Goal: Information Seeking & Learning: Check status

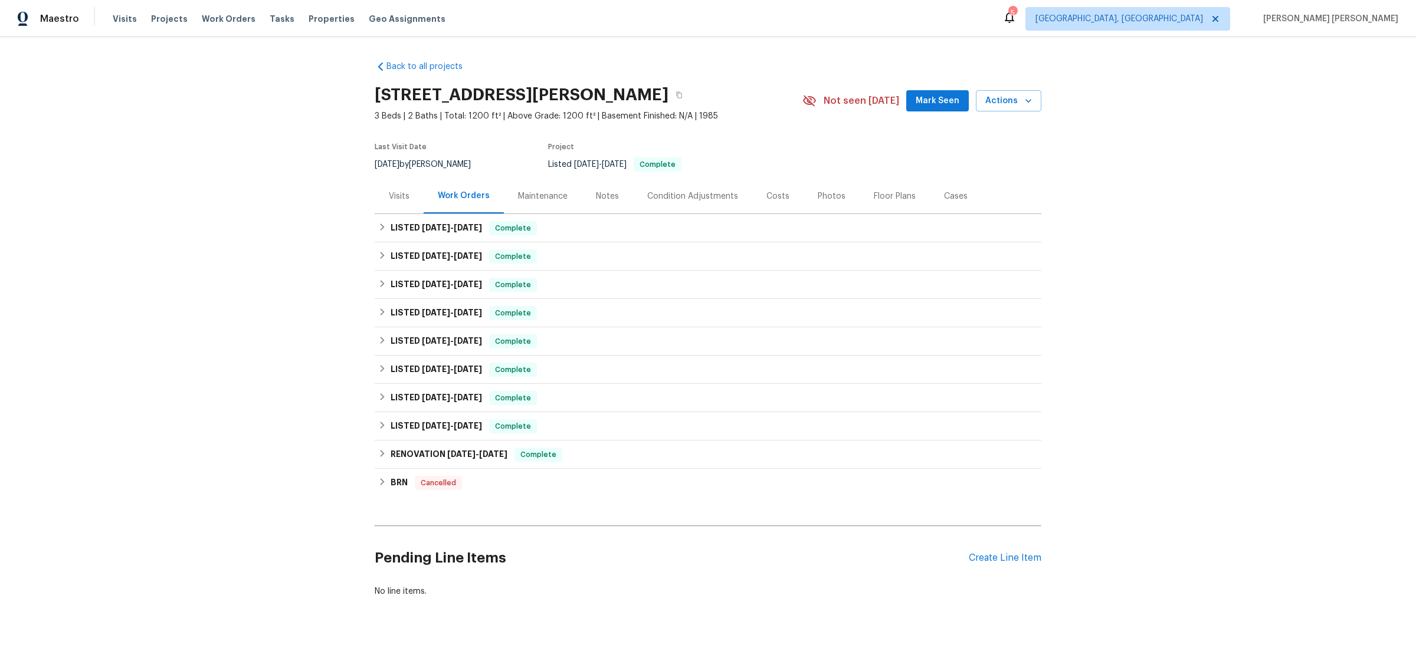
click at [633, 202] on div "Condition Adjustments" at bounding box center [692, 196] width 119 height 35
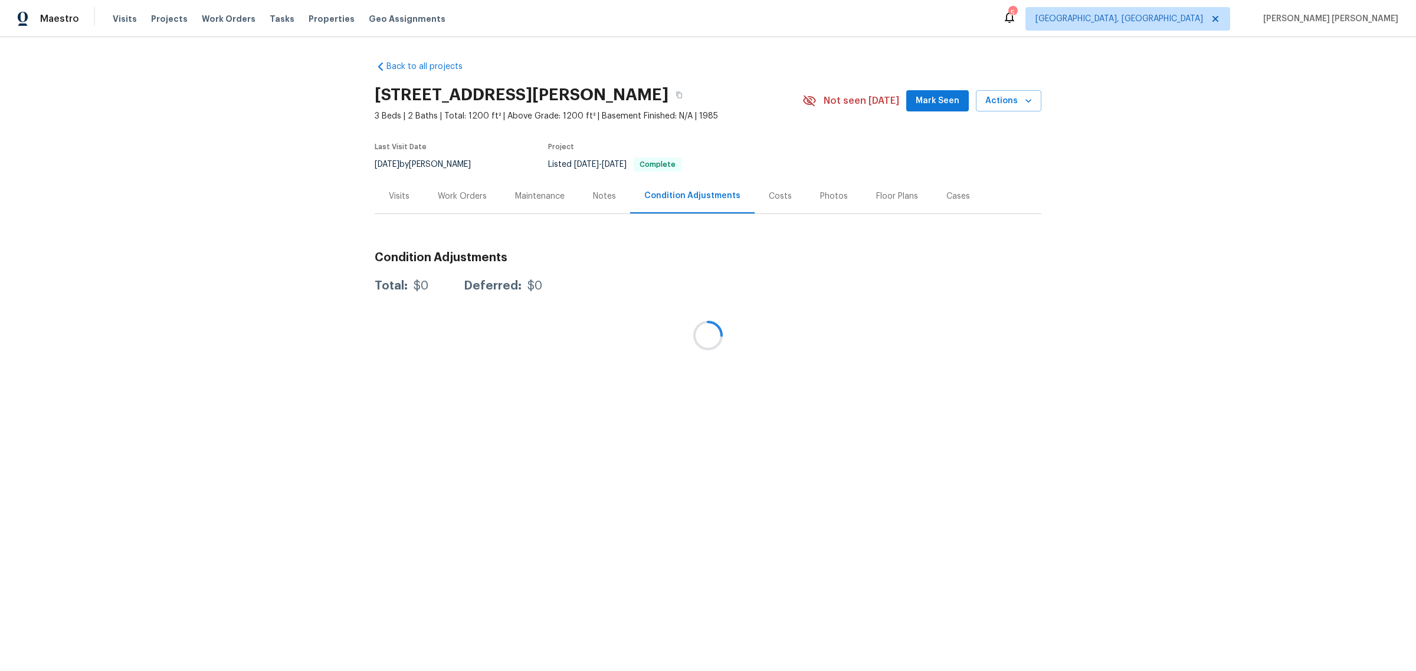
click at [595, 193] on div at bounding box center [708, 335] width 1416 height 671
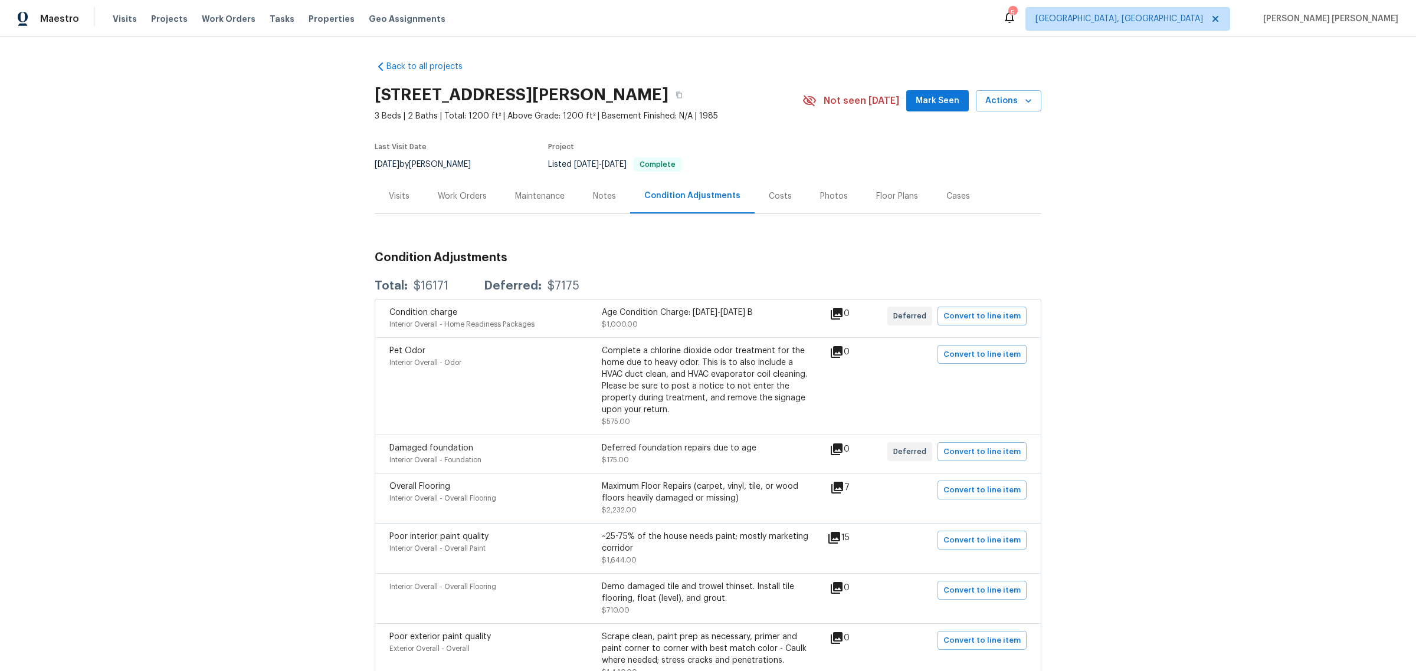
click at [603, 196] on div "Notes" at bounding box center [604, 197] width 23 height 12
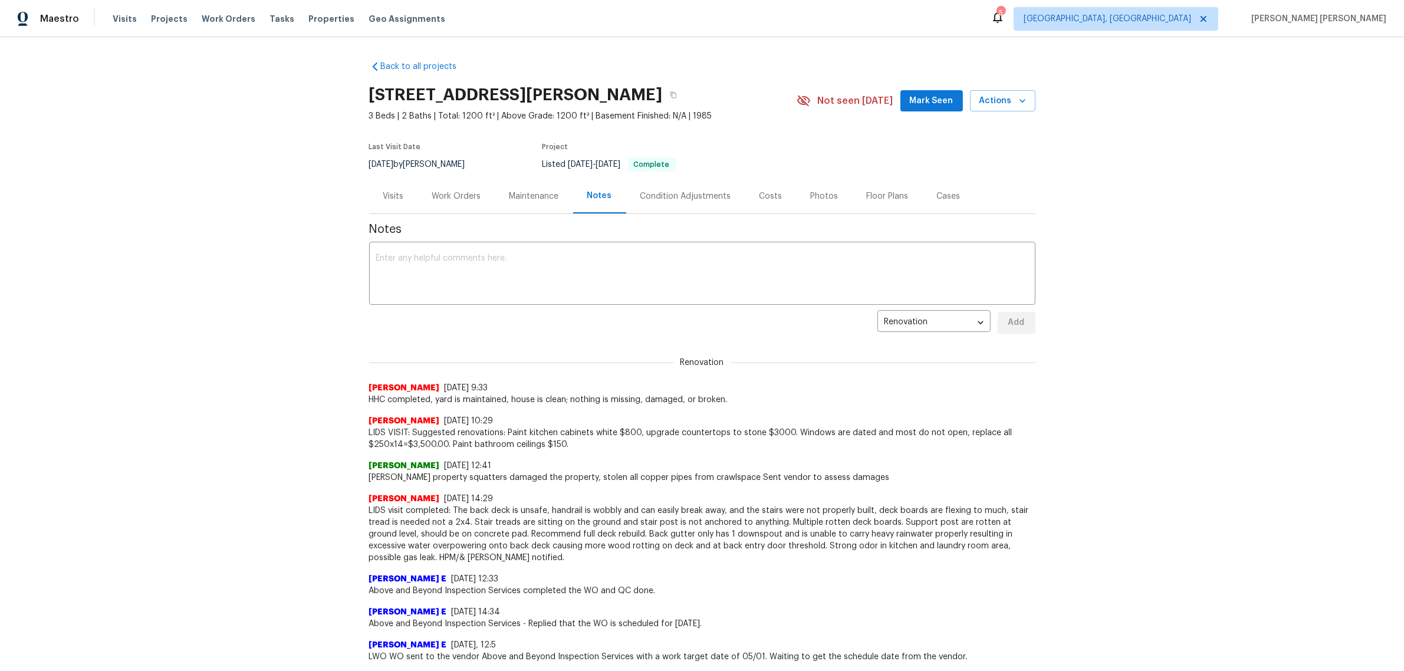
click at [337, 391] on div "Back to all projects [STREET_ADDRESS][PERSON_NAME] 3 Beds | 2 Baths | Total: 12…" at bounding box center [702, 354] width 1404 height 634
click at [667, 199] on div "Condition Adjustments" at bounding box center [686, 197] width 91 height 12
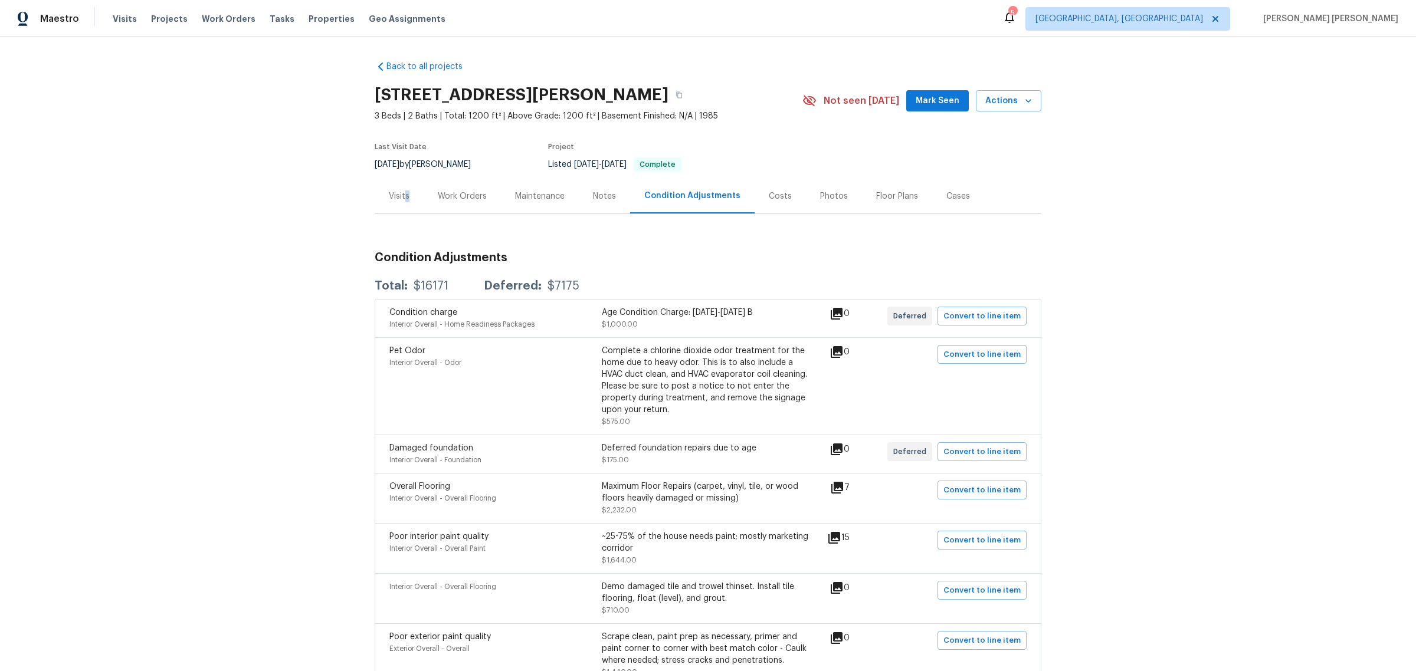
drag, startPoint x: 400, startPoint y: 201, endPoint x: 406, endPoint y: 198, distance: 6.4
click at [405, 199] on div "Visits" at bounding box center [399, 196] width 49 height 35
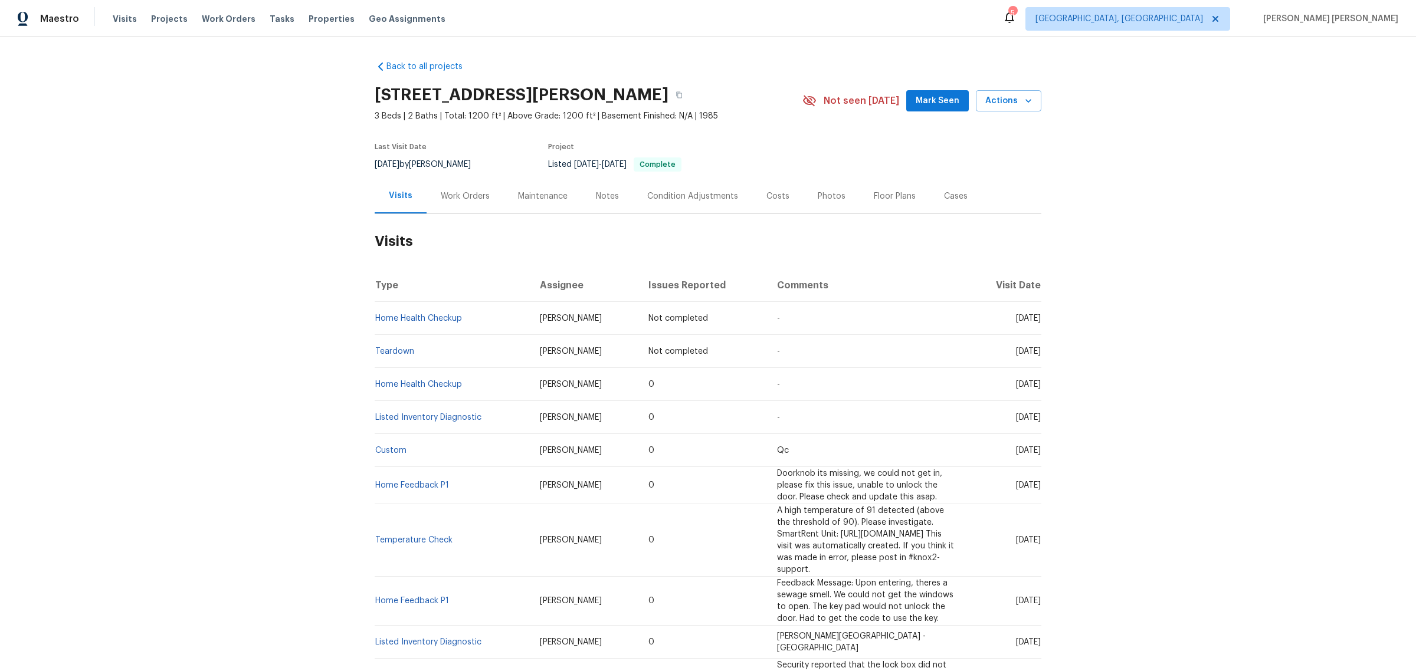
click at [481, 193] on div "Work Orders" at bounding box center [465, 197] width 49 height 12
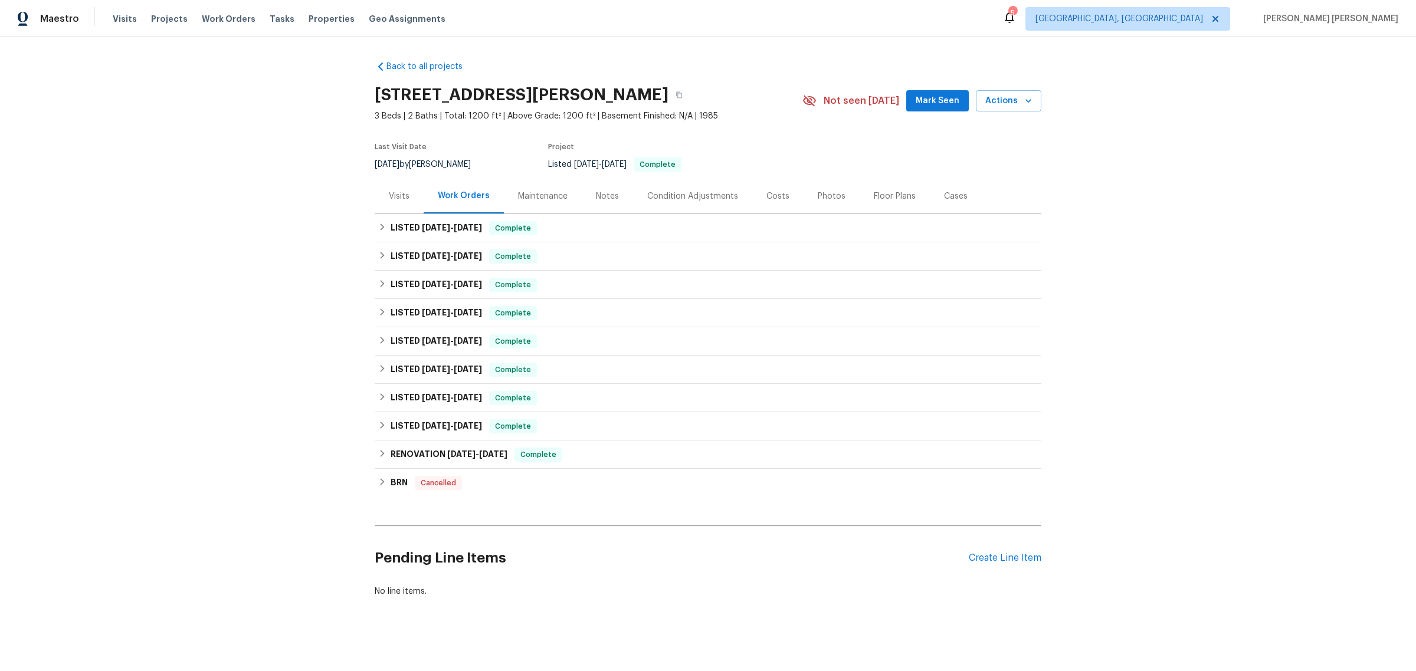
click at [536, 204] on div "Maintenance" at bounding box center [543, 196] width 78 height 35
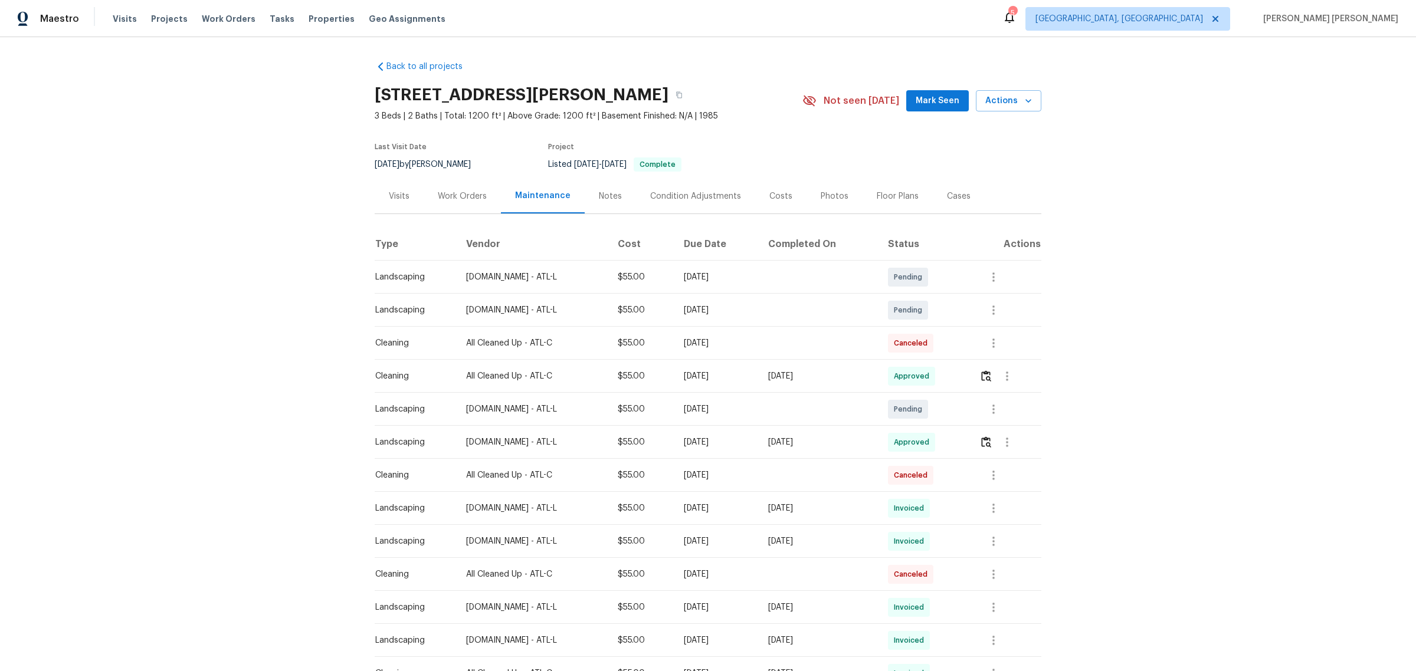
click at [605, 193] on div "Notes" at bounding box center [610, 197] width 23 height 12
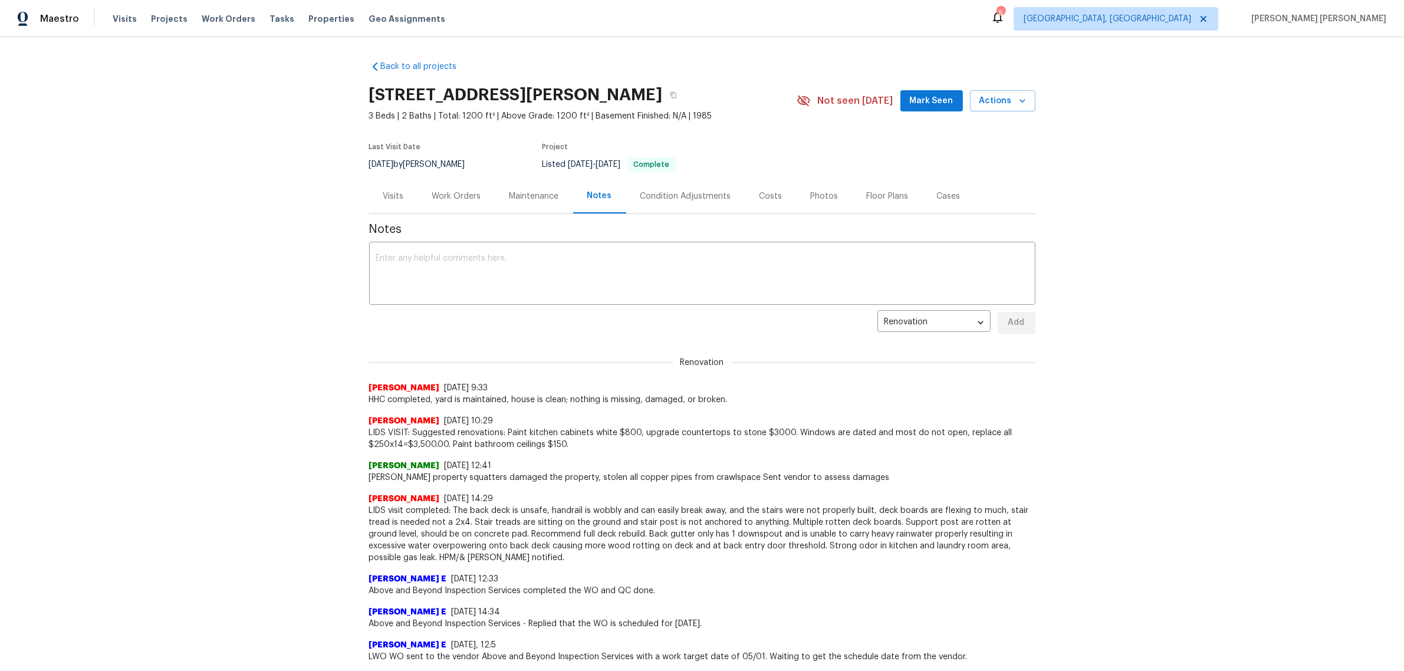
click at [658, 191] on div "Condition Adjustments" at bounding box center [686, 197] width 91 height 12
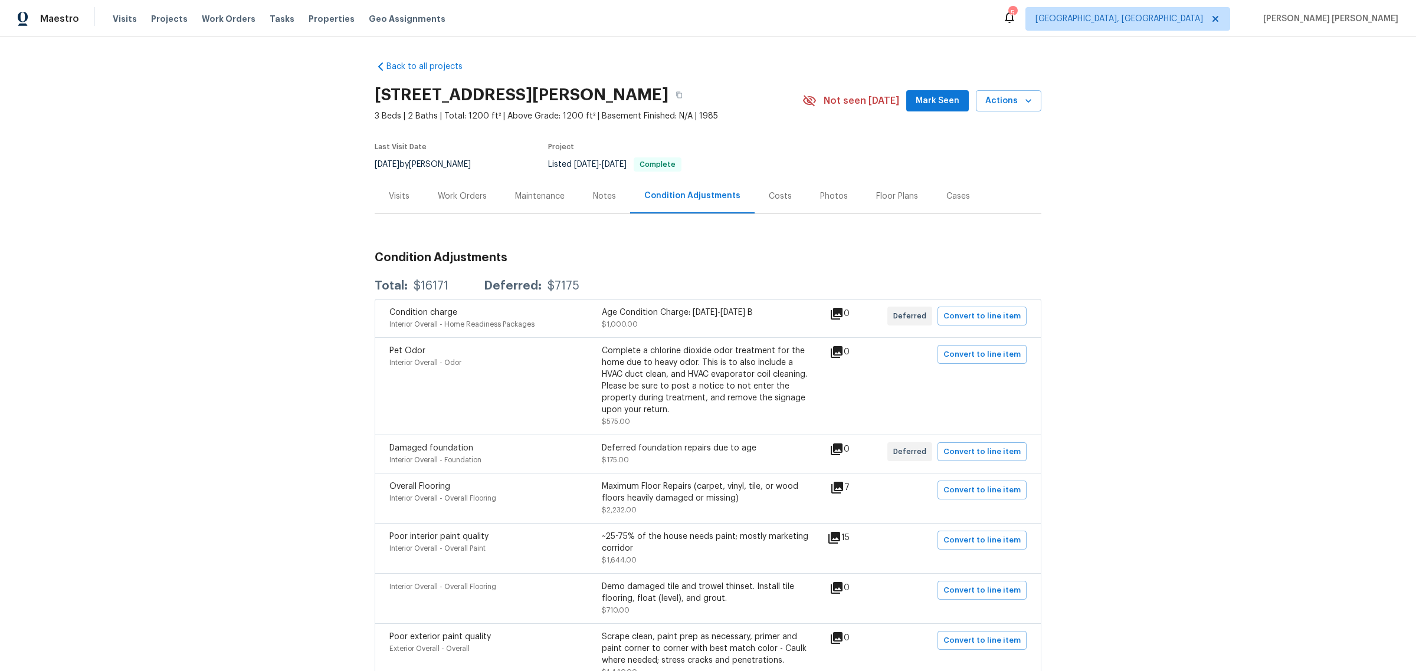
click at [398, 193] on div "Visits" at bounding box center [399, 197] width 21 height 12
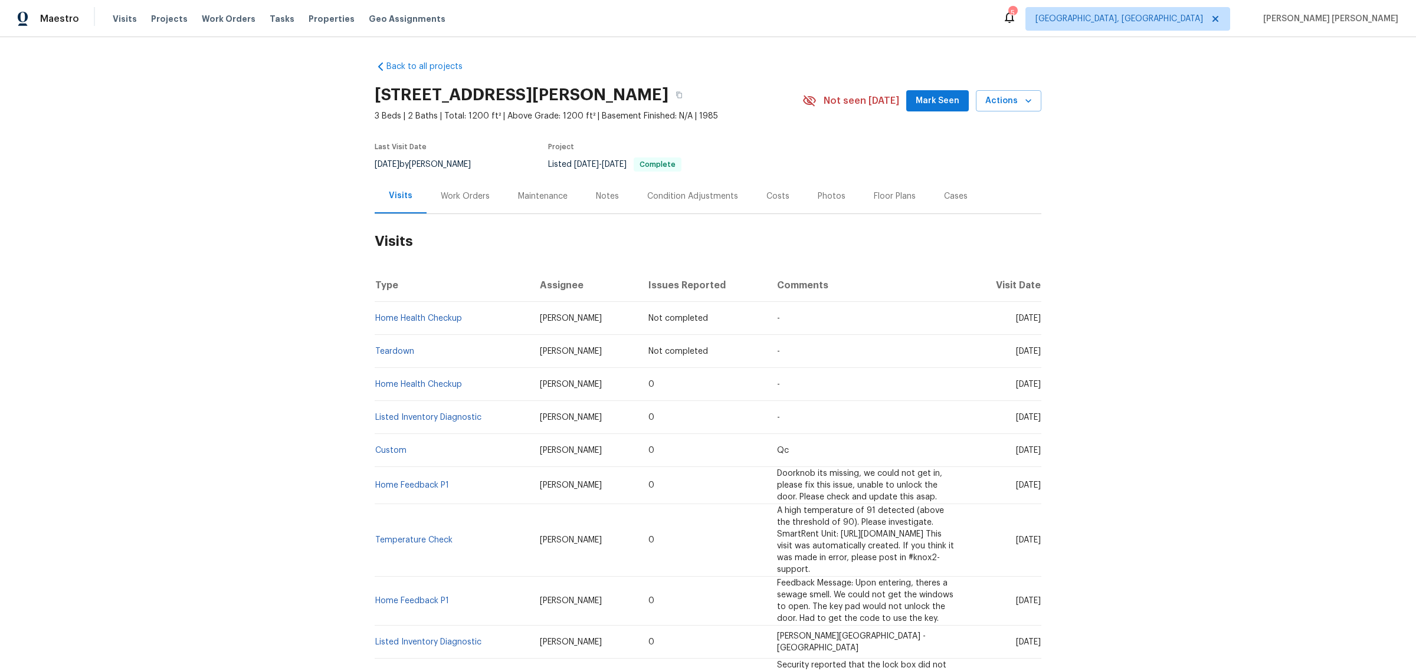
click at [464, 198] on div "Work Orders" at bounding box center [465, 197] width 49 height 12
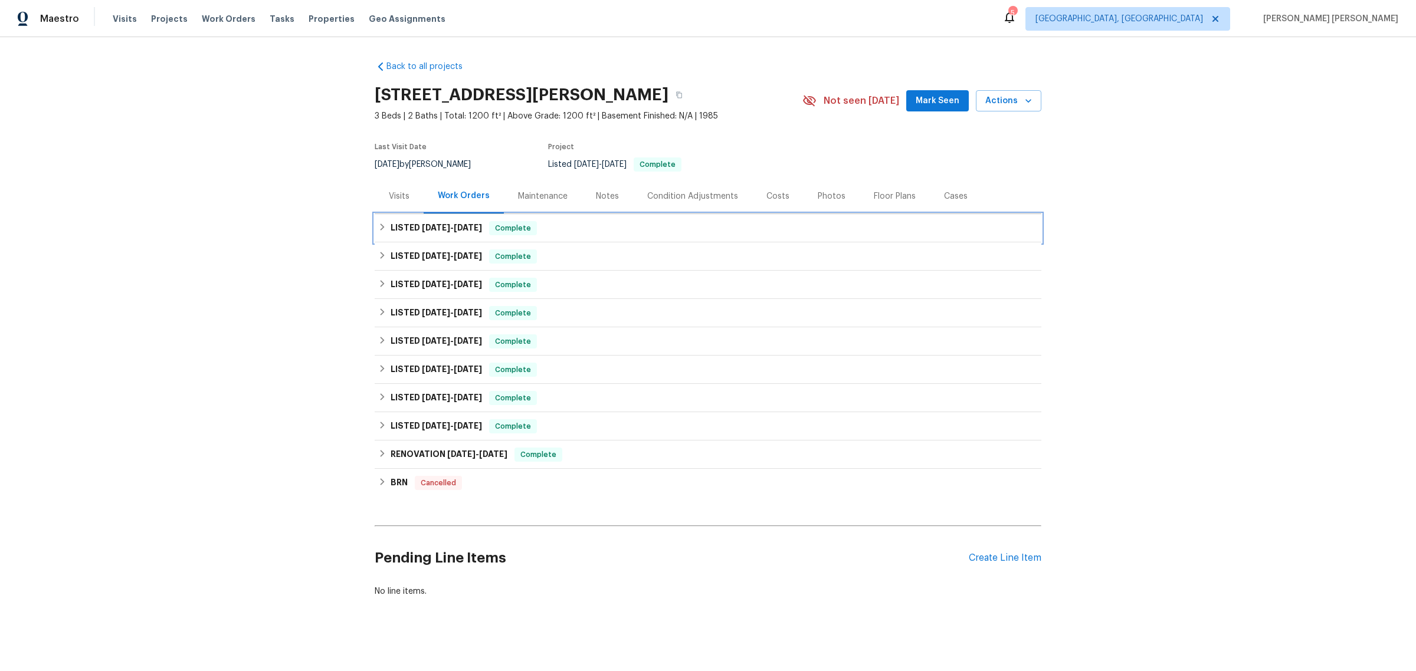
click at [378, 224] on icon at bounding box center [382, 227] width 8 height 8
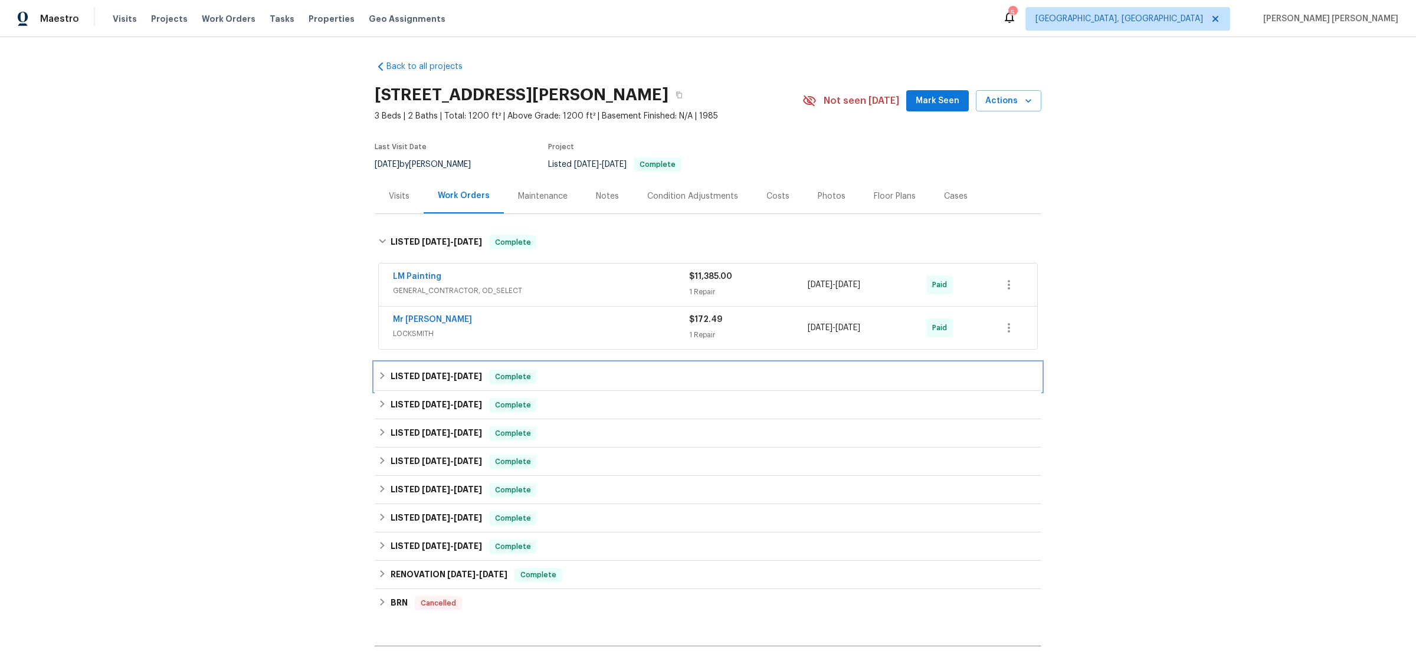
click at [379, 379] on icon at bounding box center [382, 376] width 8 height 8
